Goal: Download file/media

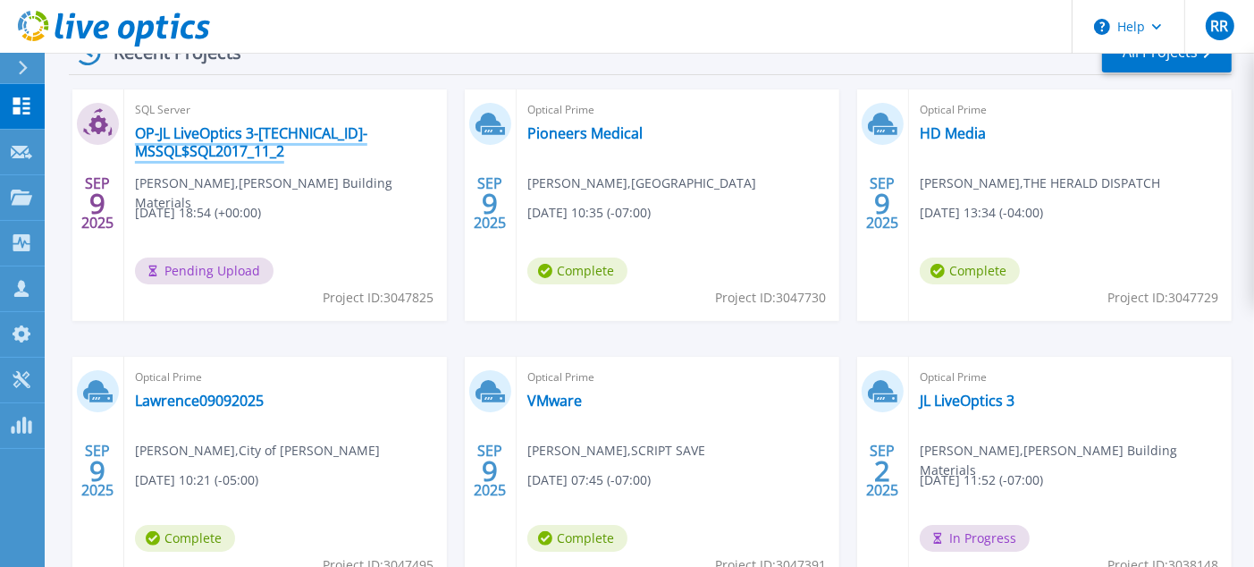
scroll to position [268, 0]
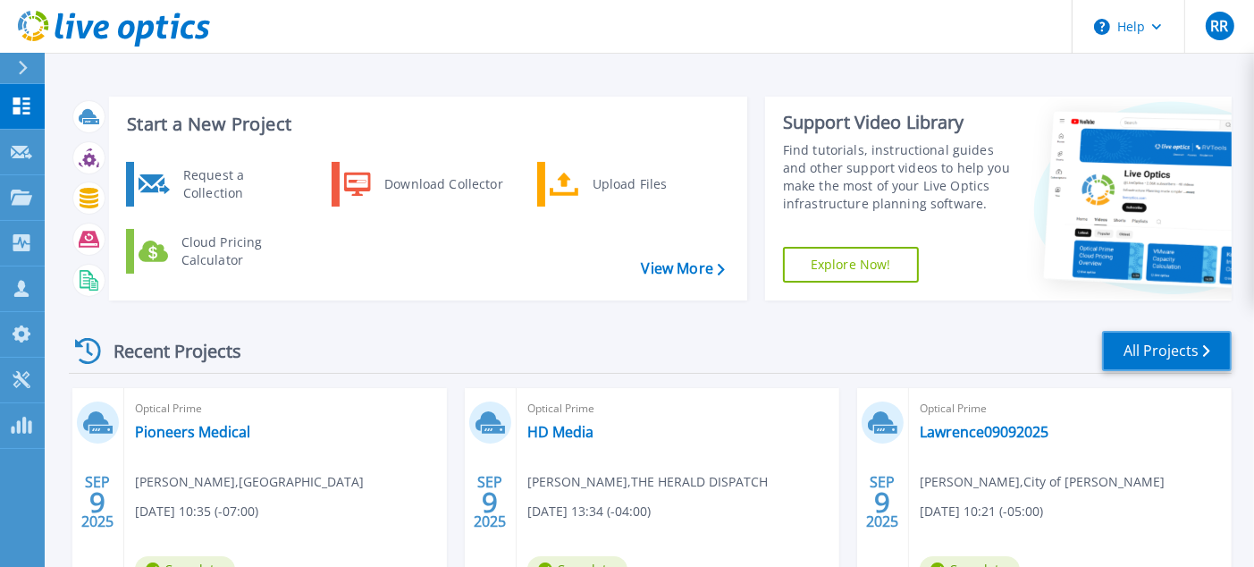
click at [1143, 355] on link "All Projects" at bounding box center [1167, 351] width 130 height 40
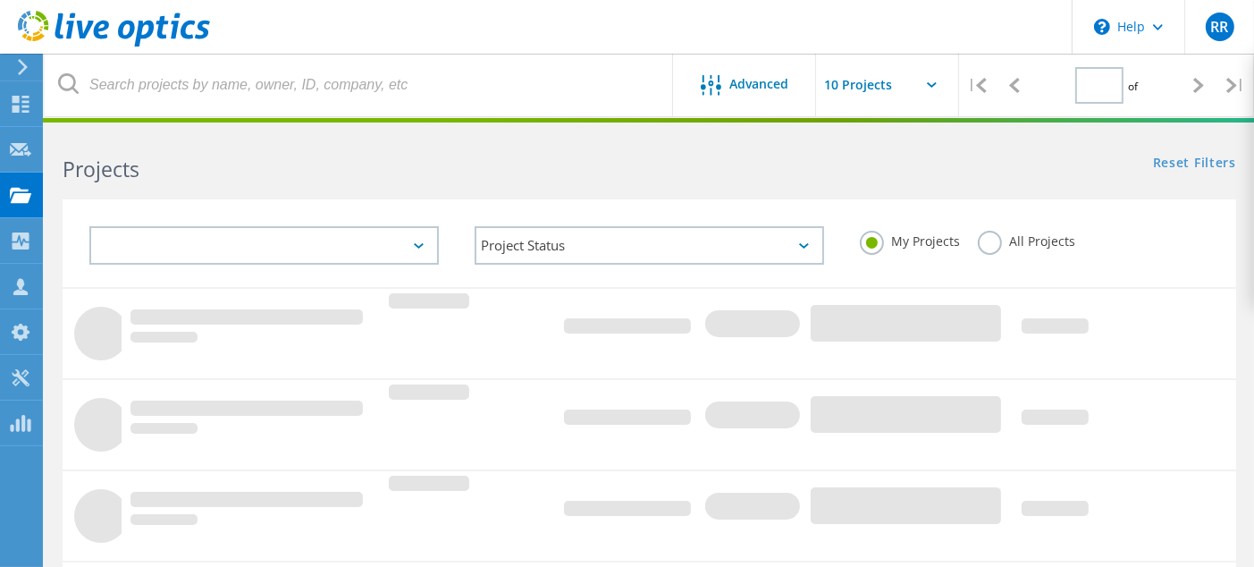
type input "1"
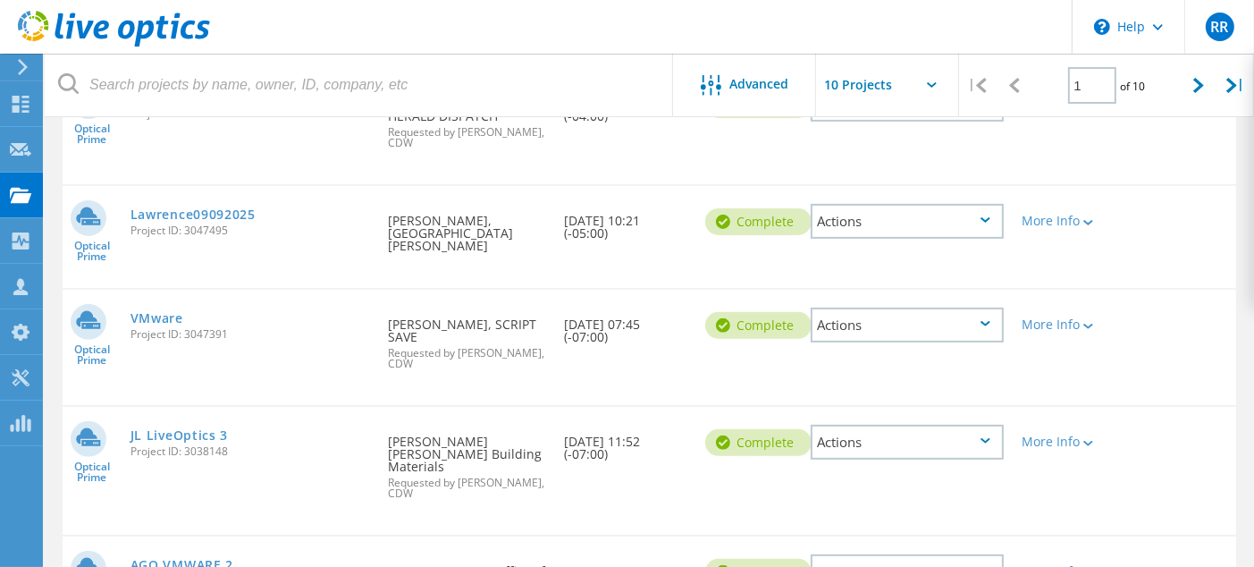
scroll to position [536, 0]
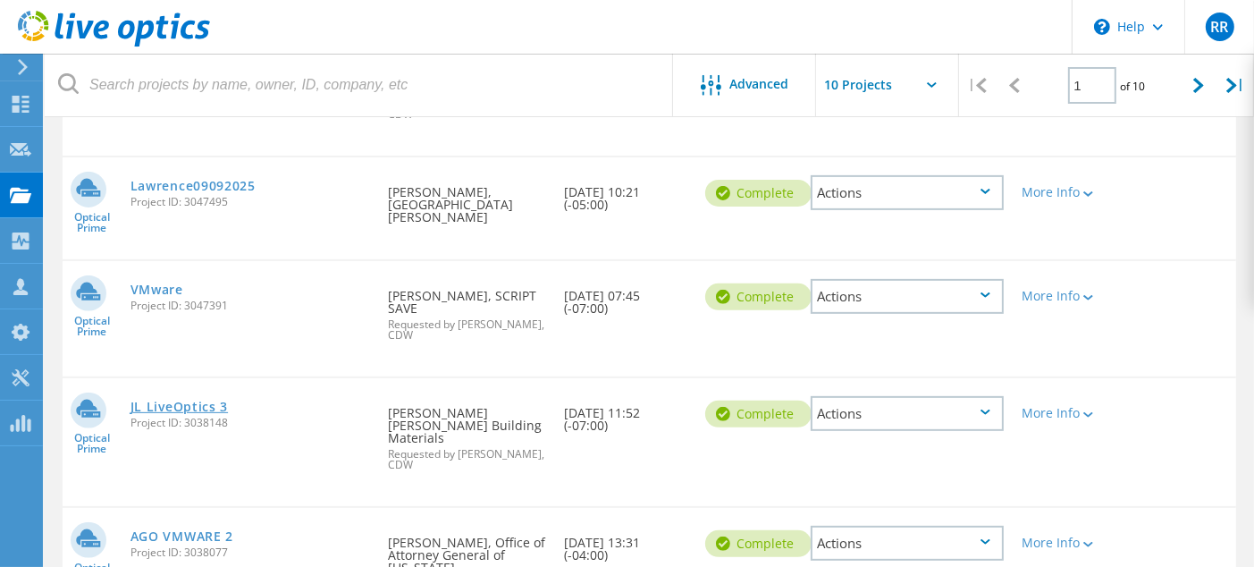
click at [140, 400] on link "JL LiveOptics 3" at bounding box center [180, 406] width 98 height 13
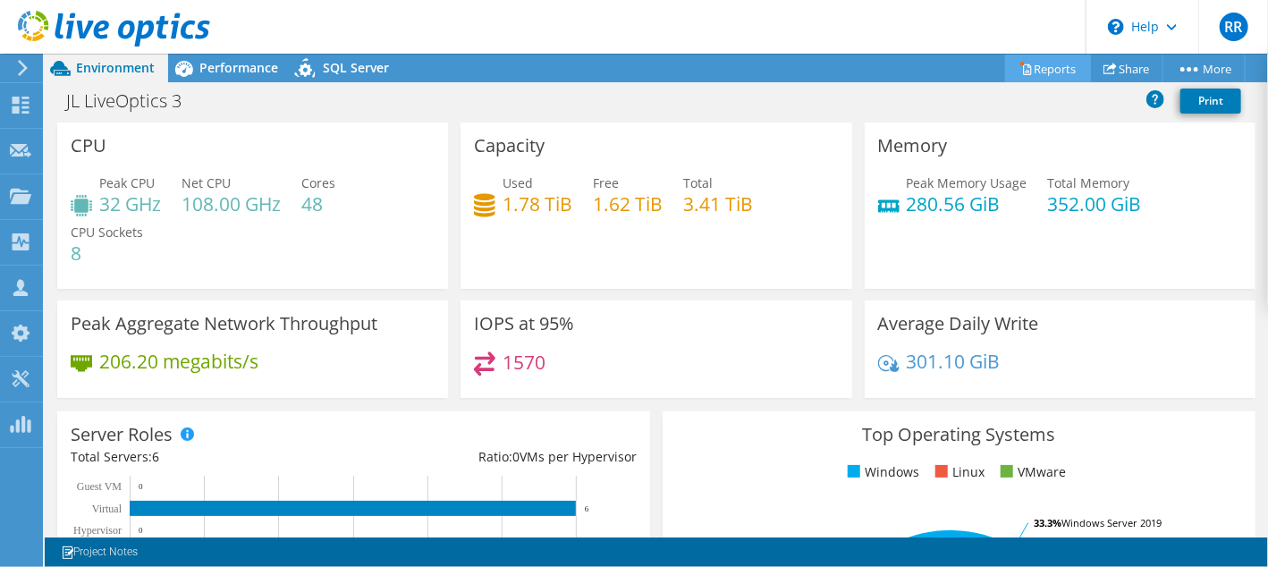
click at [1037, 63] on link "Reports" at bounding box center [1048, 69] width 86 height 28
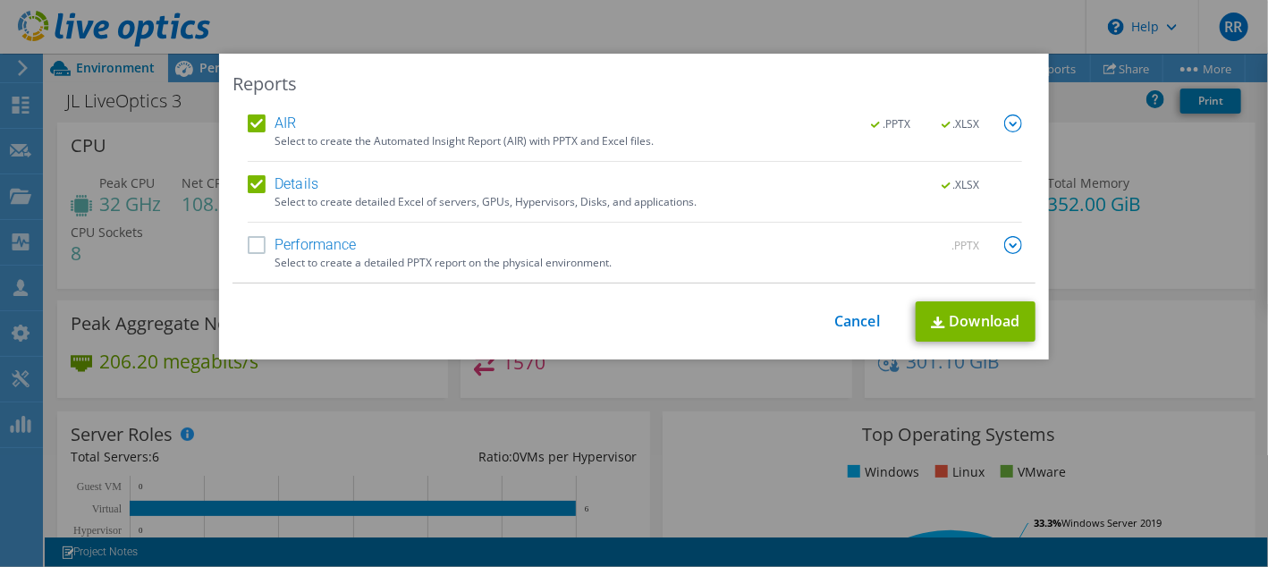
click at [248, 119] on label "AIR" at bounding box center [272, 123] width 48 height 18
click at [0, 0] on input "AIR" at bounding box center [0, 0] width 0 height 0
click at [969, 324] on link "Download" at bounding box center [975, 321] width 120 height 40
click at [854, 326] on link "Cancel" at bounding box center [857, 321] width 46 height 17
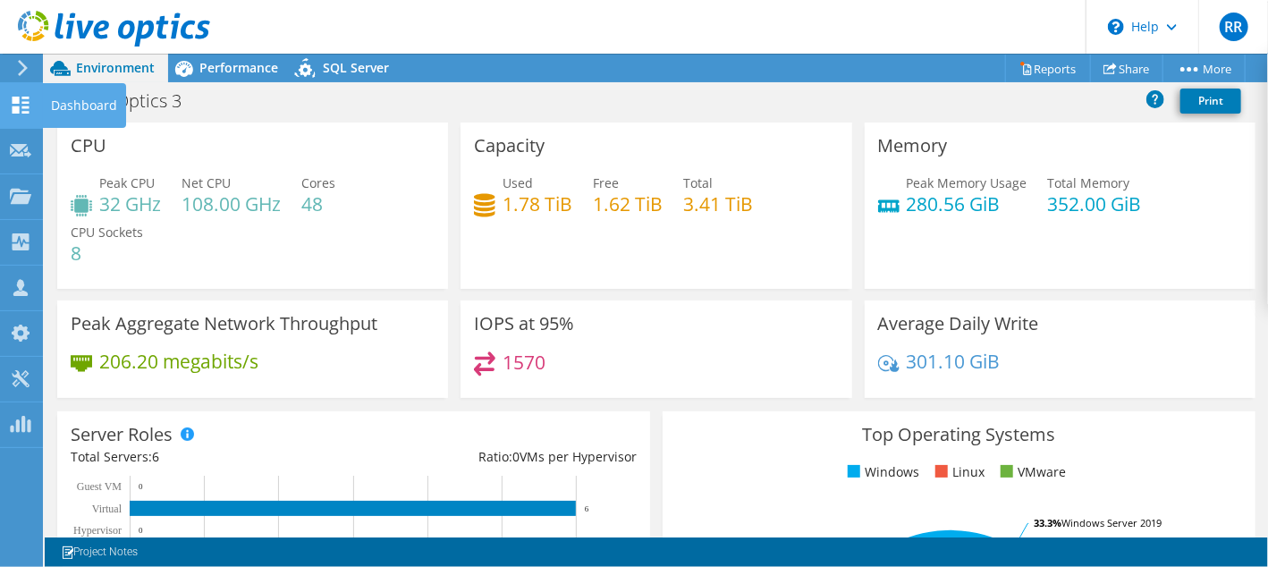
click at [28, 107] on use at bounding box center [21, 105] width 17 height 17
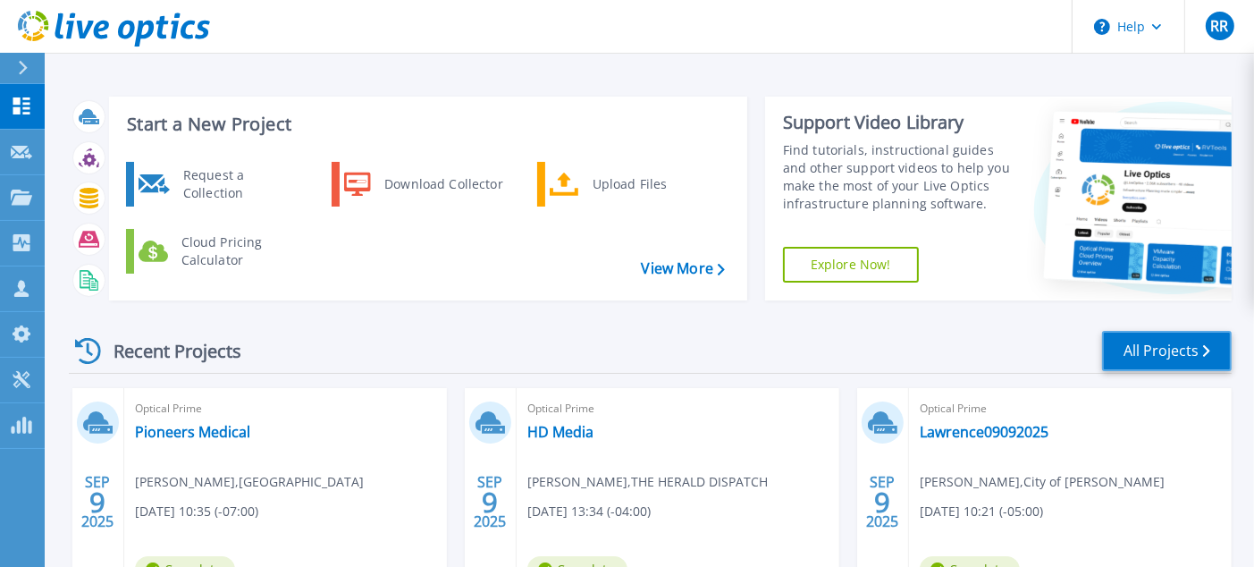
click at [1155, 360] on link "All Projects" at bounding box center [1167, 351] width 130 height 40
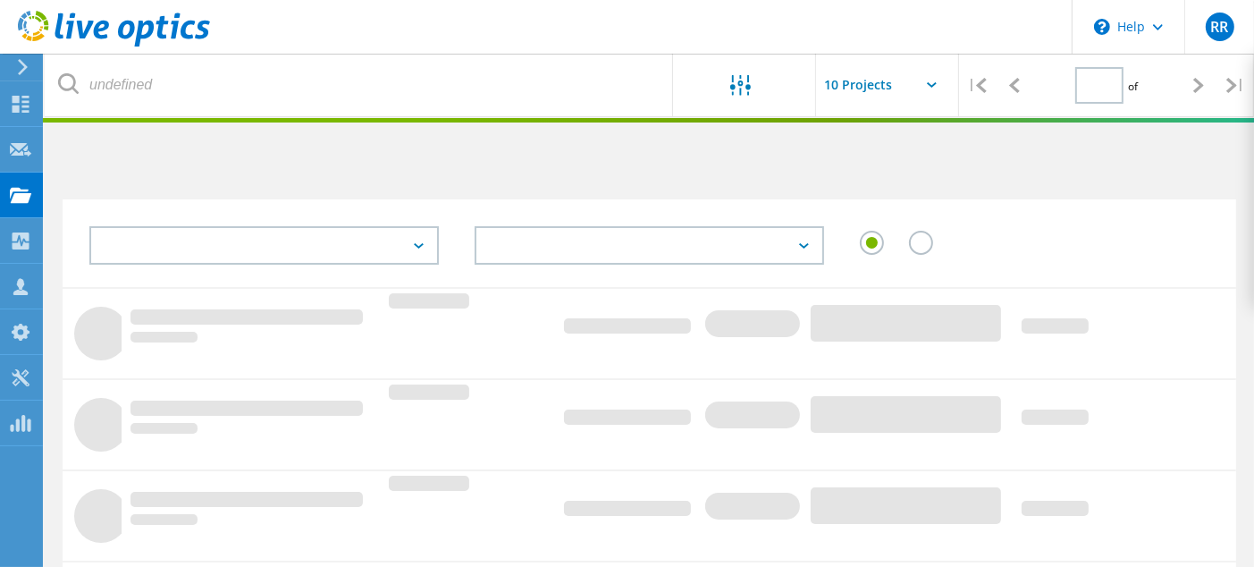
type input "1"
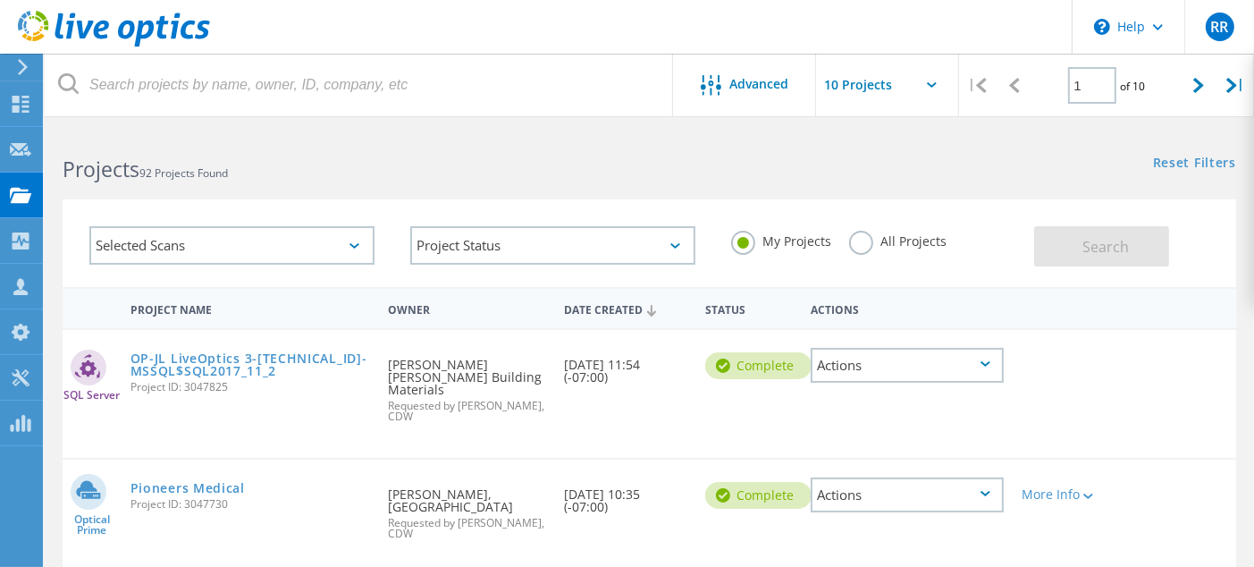
click at [875, 366] on div "Actions" at bounding box center [907, 365] width 193 height 35
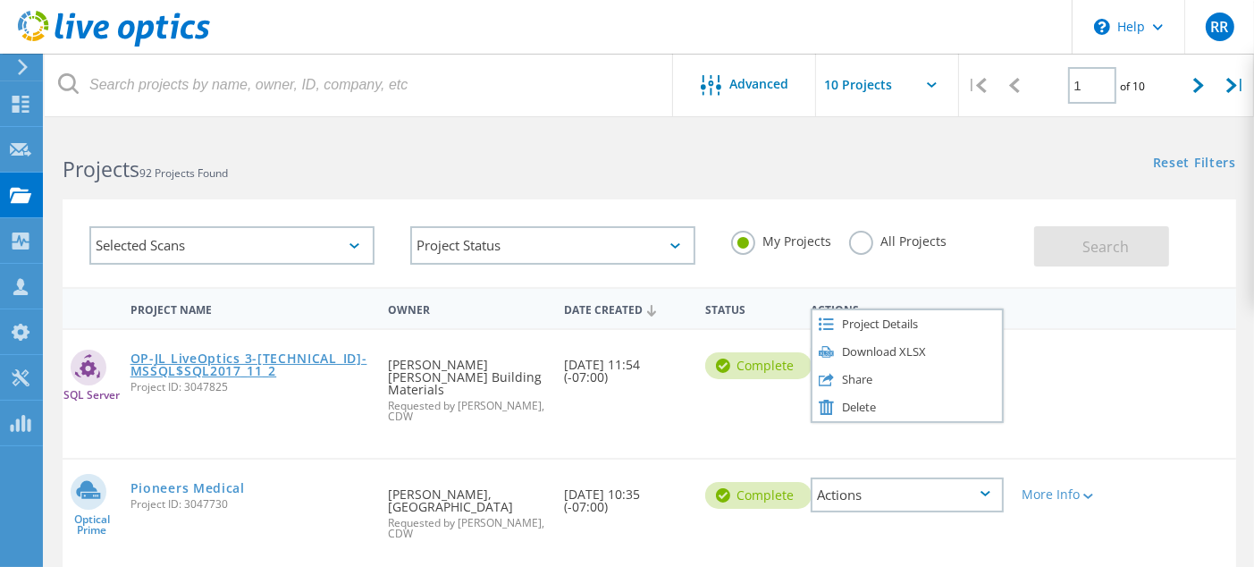
click at [199, 367] on link "OP-JL LiveOptics 3-[TECHNICAL_ID]-MSSQL$SQL2017_11_2" at bounding box center [251, 364] width 240 height 25
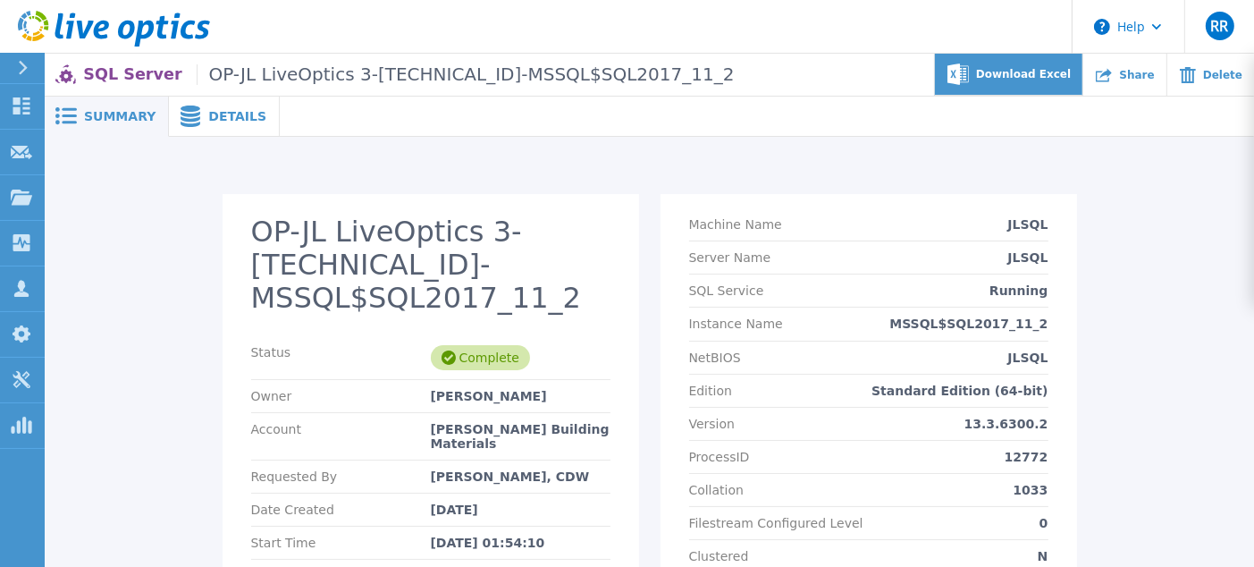
click at [1039, 75] on span "Download Excel" at bounding box center [1023, 74] width 95 height 11
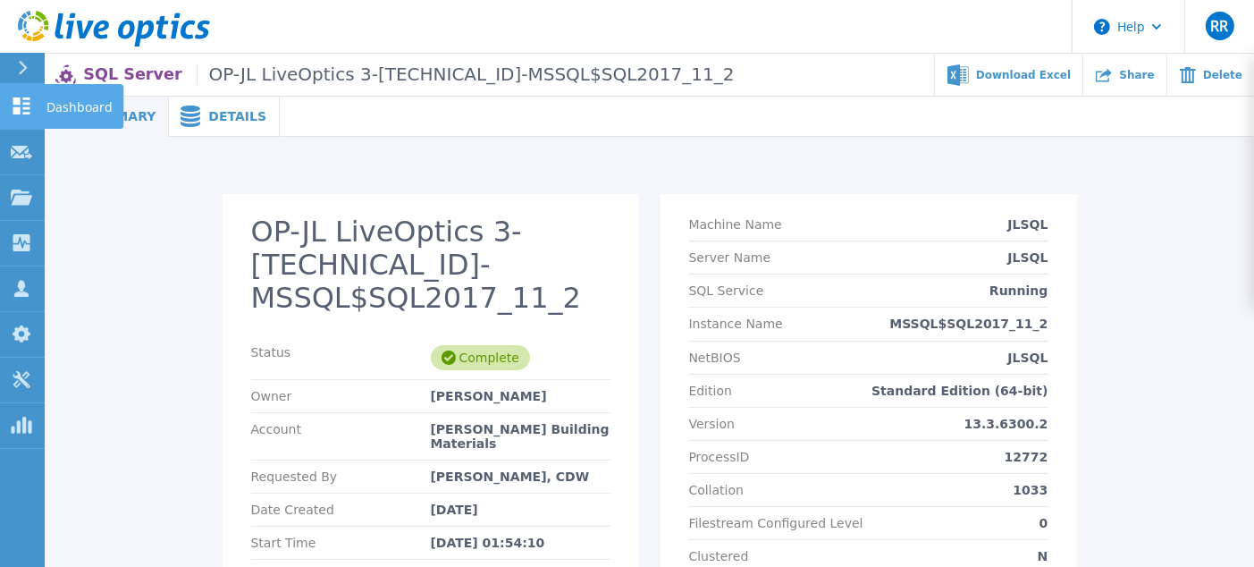
click at [75, 98] on p "Dashboard" at bounding box center [79, 107] width 66 height 46
